Goal: Transaction & Acquisition: Purchase product/service

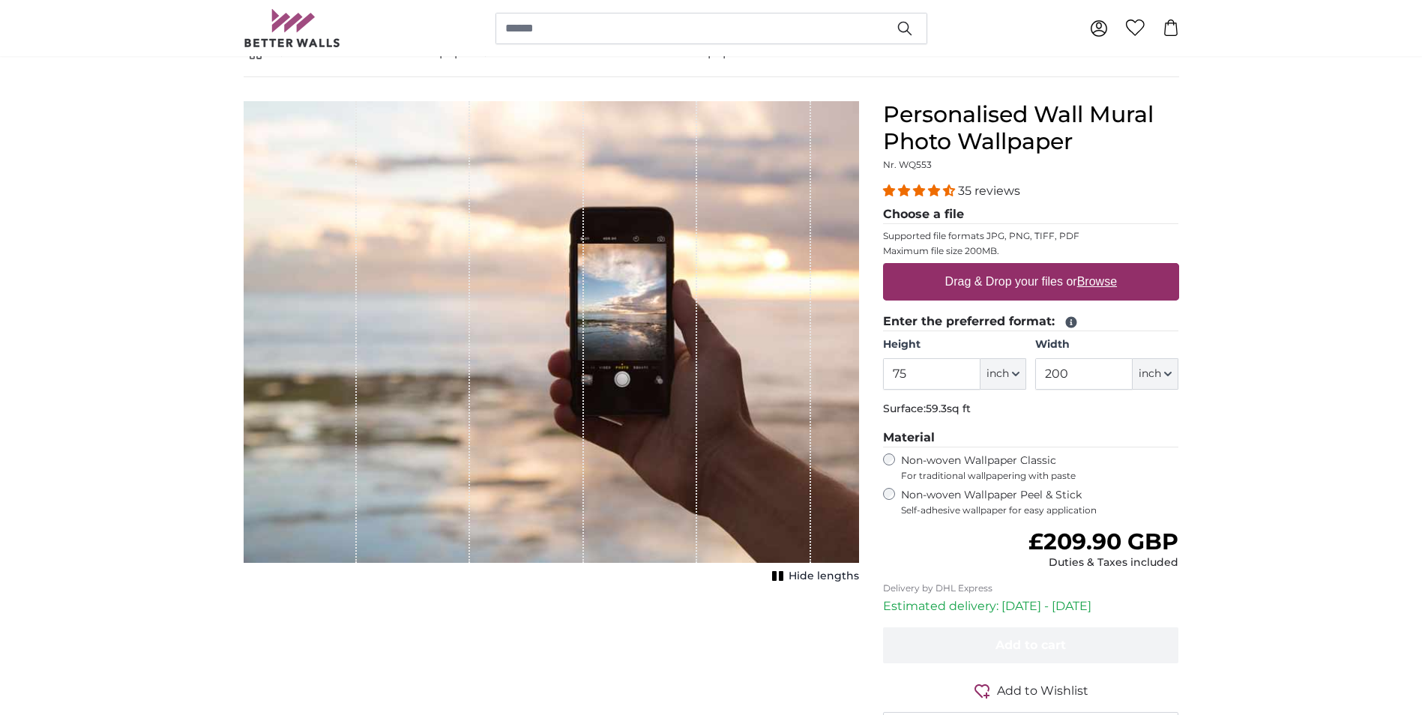
click at [1097, 286] on u "Browse" at bounding box center [1097, 281] width 40 height 13
click at [1097, 268] on input "Drag & Drop your files or Browse" at bounding box center [1031, 265] width 296 height 4
type input "**********"
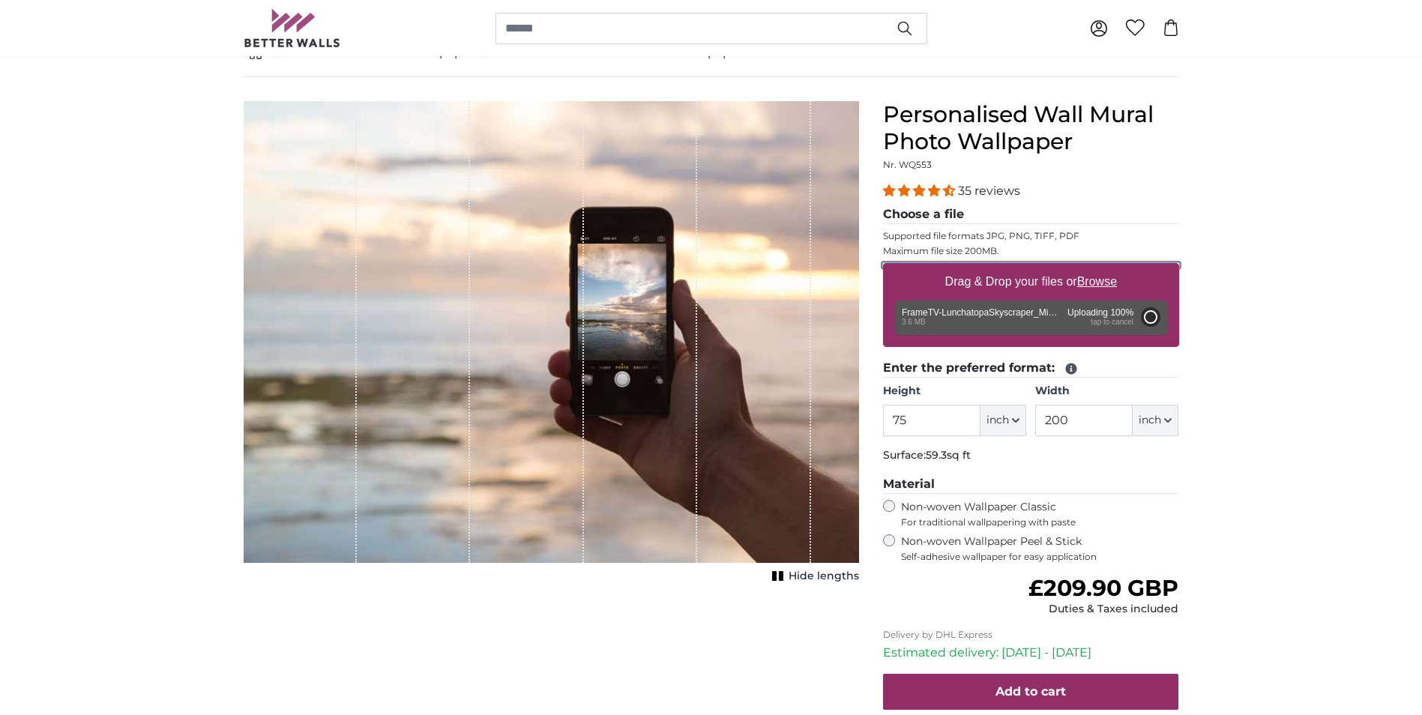
type input "80"
type input "142.4"
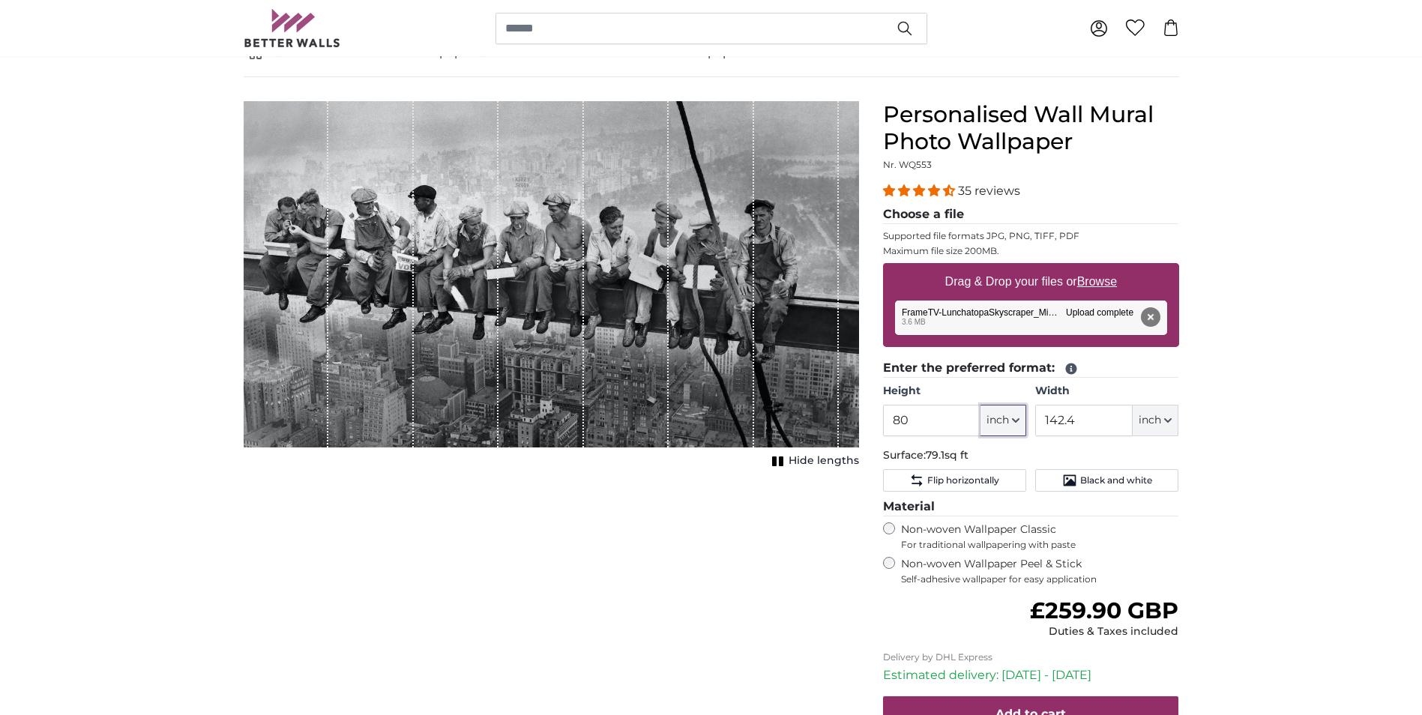
click at [1010, 428] on button "inch" at bounding box center [1003, 420] width 46 height 31
click at [1003, 465] on link "Centimeter (cm)" at bounding box center [1003, 460] width 132 height 27
type input "203.2"
type input "361.7"
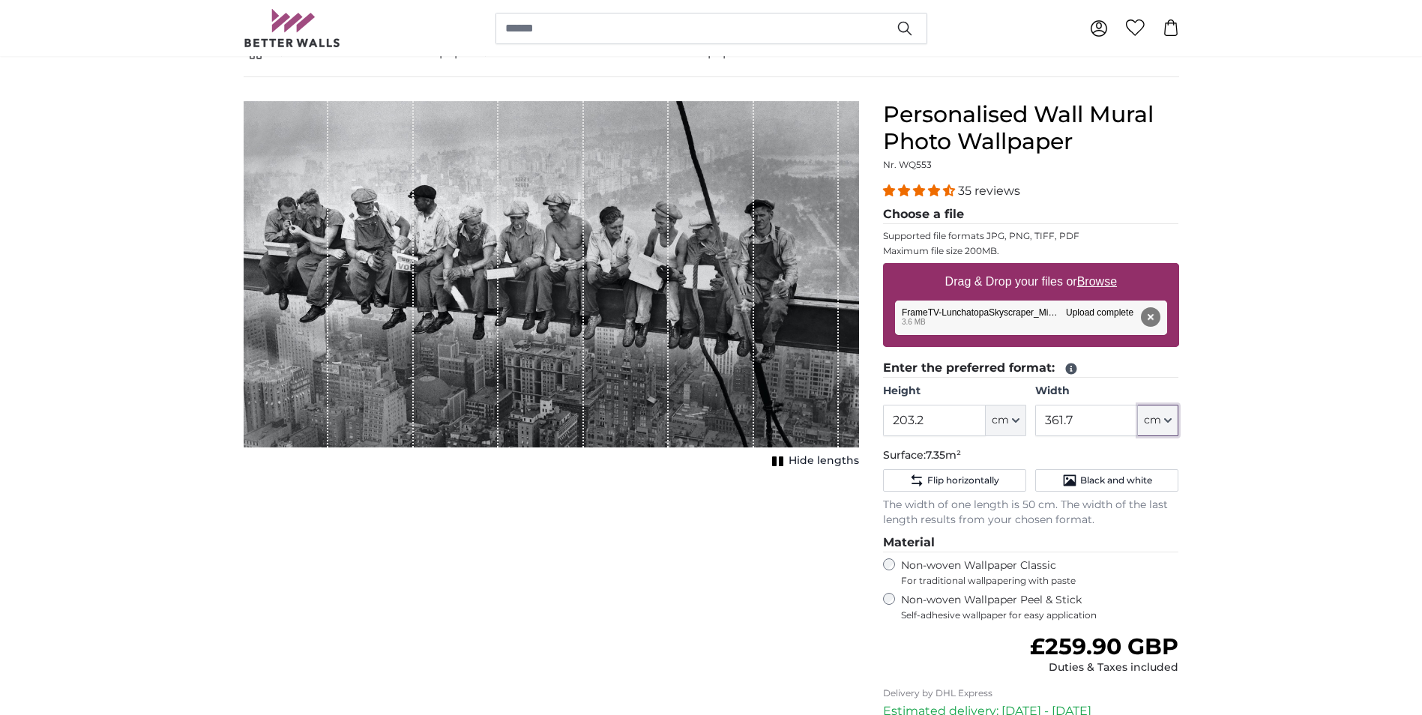
click at [1157, 426] on span "cm" at bounding box center [1152, 420] width 17 height 15
click at [1151, 462] on link "Centimeter (cm)" at bounding box center [1159, 460] width 132 height 27
drag, startPoint x: 938, startPoint y: 421, endPoint x: 866, endPoint y: 428, distance: 71.5
click at [866, 428] on product-detail "Cancel Crop image Hide lengths Personalised Wall Mural Photo Wallpaper Nr. WQ55…" at bounding box center [711, 477] width 959 height 801
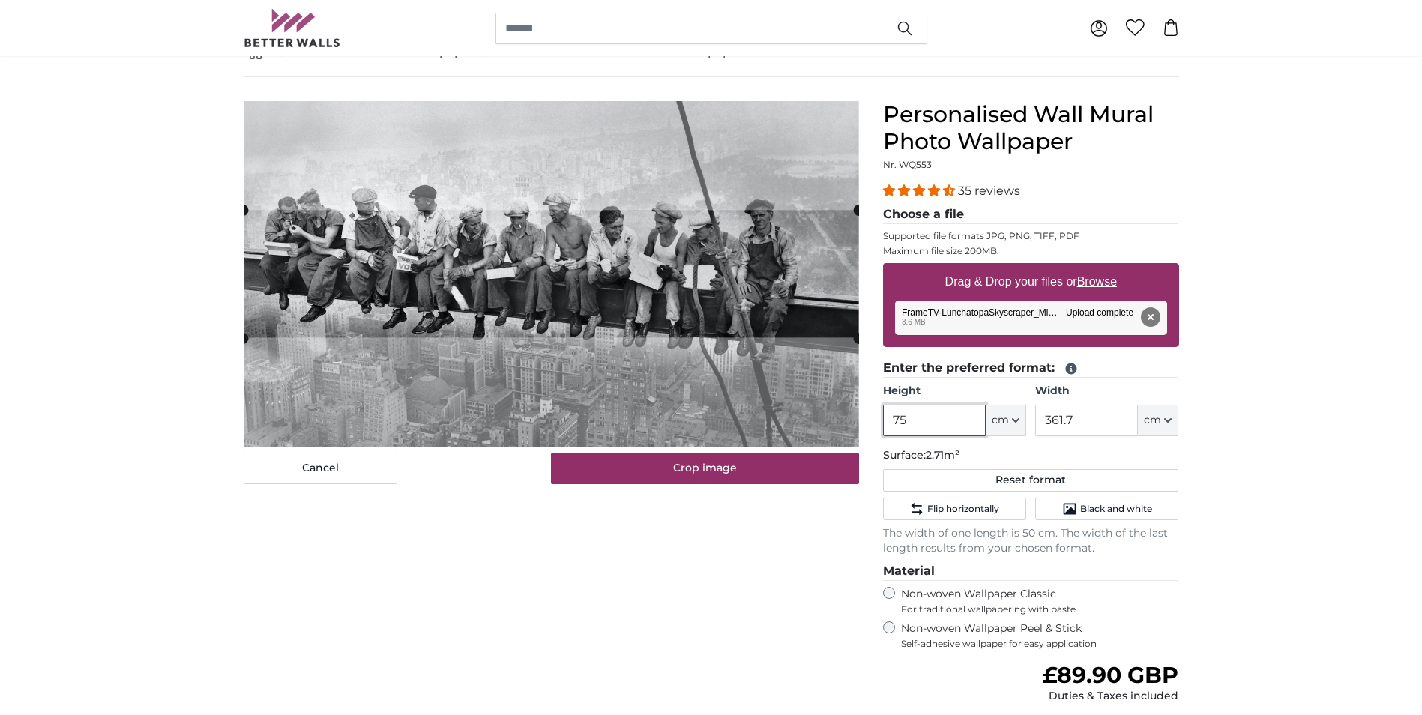
type input "75"
drag, startPoint x: 1085, startPoint y: 426, endPoint x: 1038, endPoint y: 421, distance: 47.5
click at [1038, 421] on input "361.7" at bounding box center [1086, 420] width 103 height 31
type input "200"
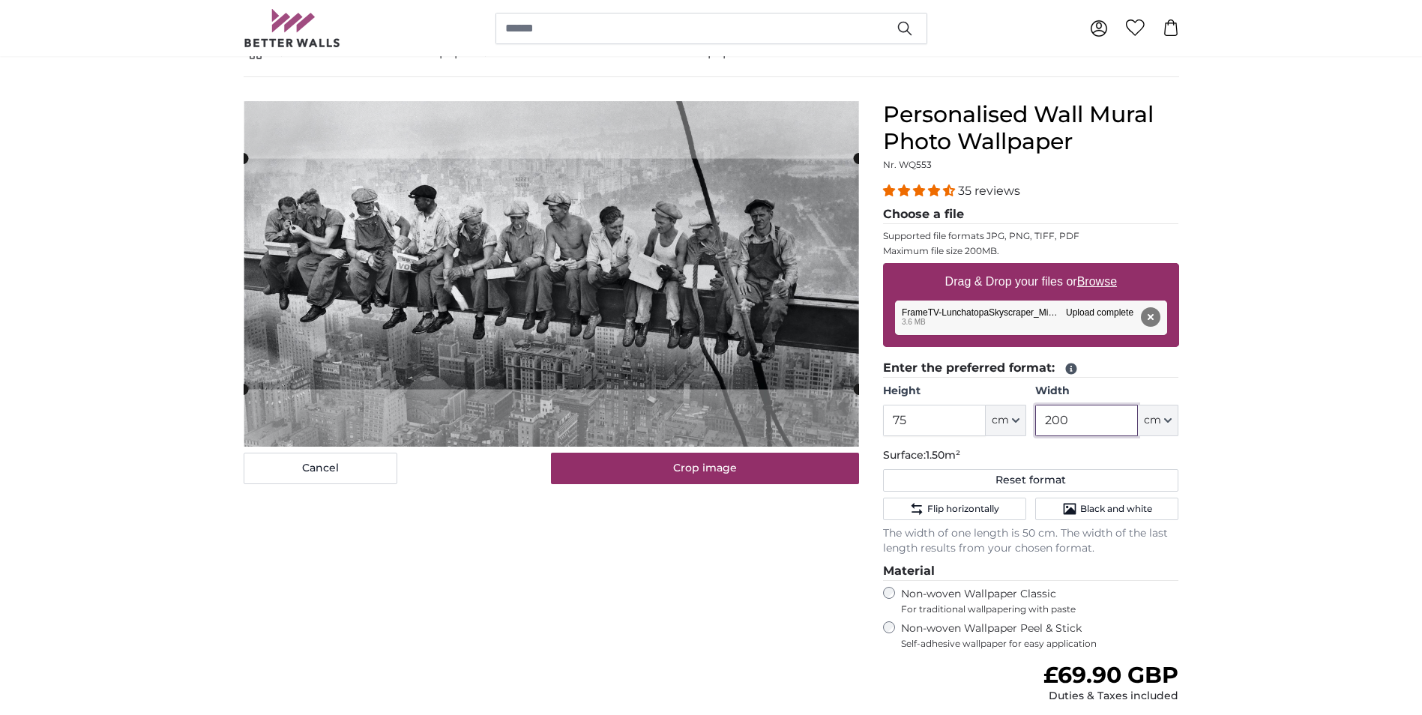
drag, startPoint x: 1075, startPoint y: 417, endPoint x: 992, endPoint y: 415, distance: 82.5
click at [996, 417] on div "Height 75 ft cm Centimeter (cm) Inches (inch) Feet (ft. in.) Width 200 ft cm Ce…" at bounding box center [1031, 410] width 296 height 52
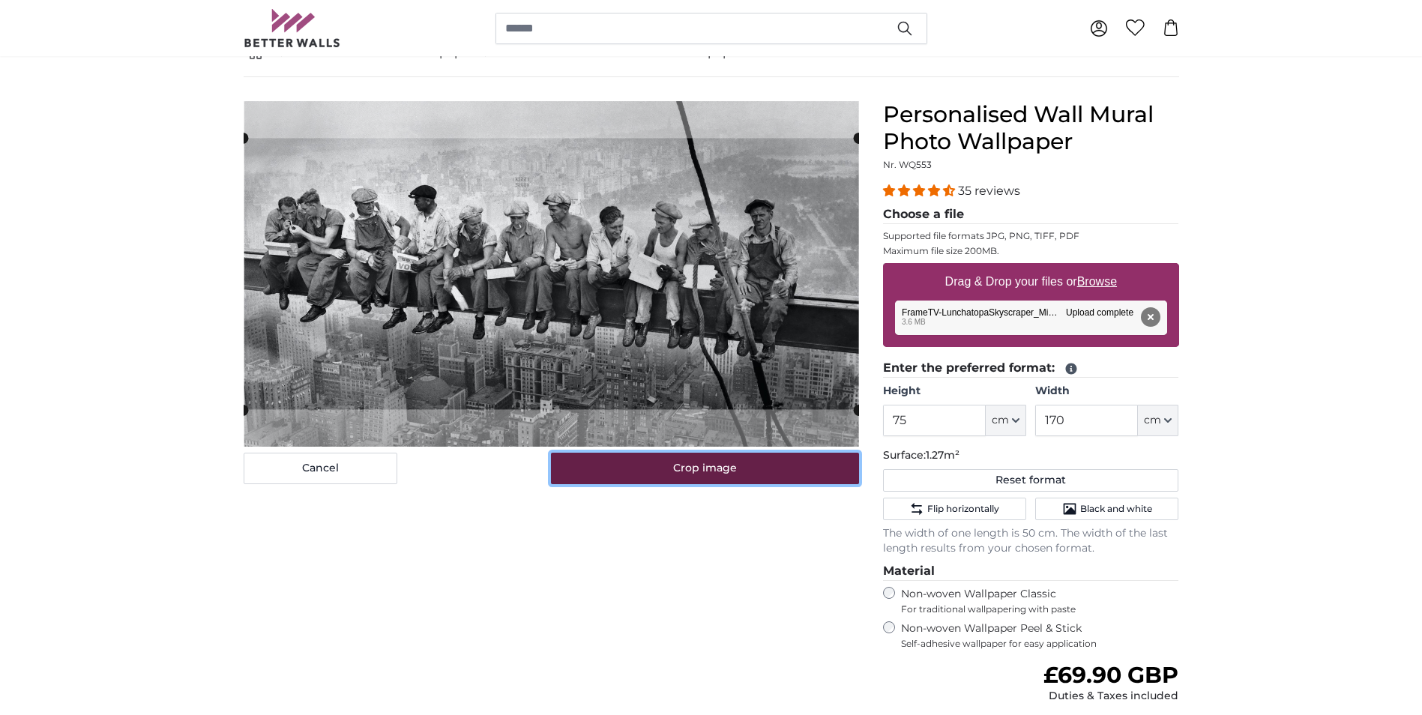
click at [643, 465] on button "Crop image" at bounding box center [705, 468] width 308 height 31
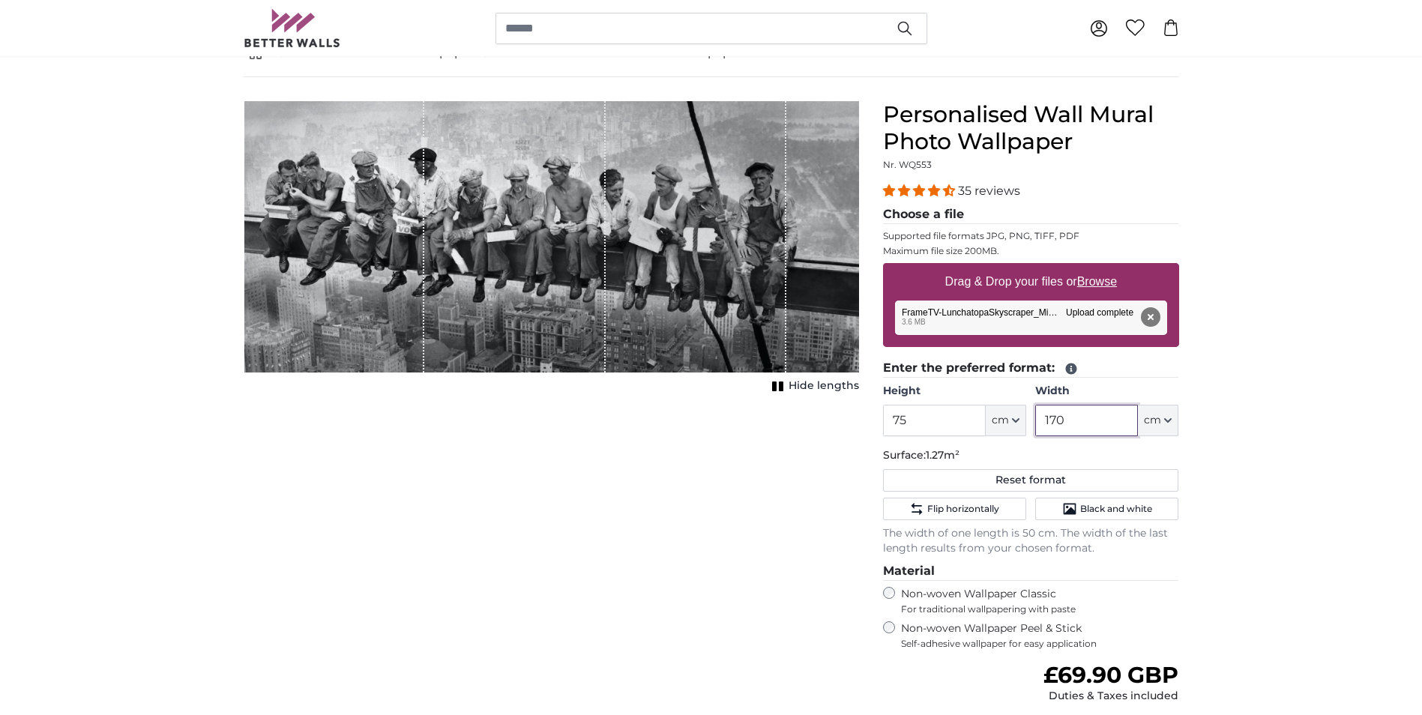
click at [1076, 420] on input "170" at bounding box center [1086, 420] width 103 height 31
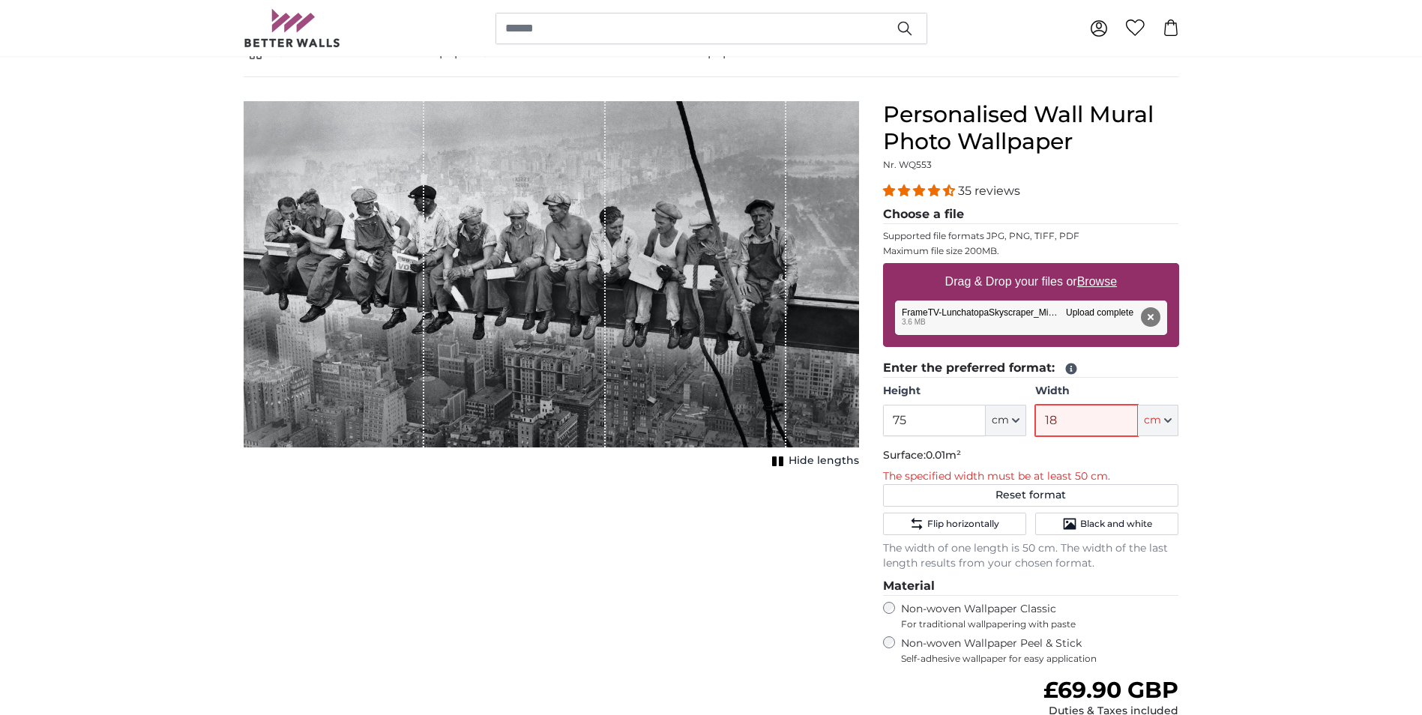
type input "180"
